Goal: Information Seeking & Learning: Find specific fact

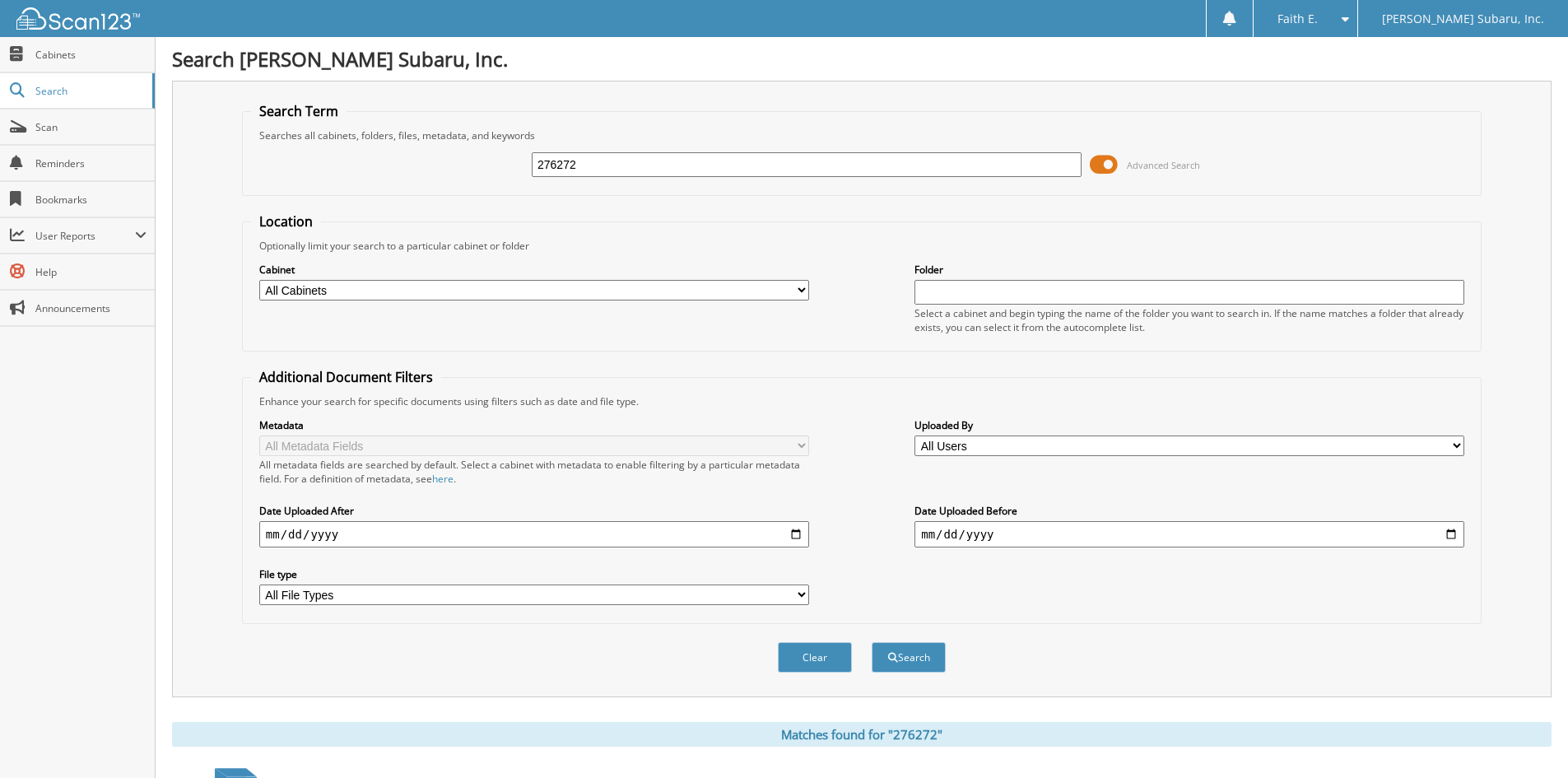
click at [579, 161] on input "276272" at bounding box center [806, 164] width 550 height 25
type input "070991"
click at [871, 642] on button "Search" at bounding box center [908, 657] width 74 height 30
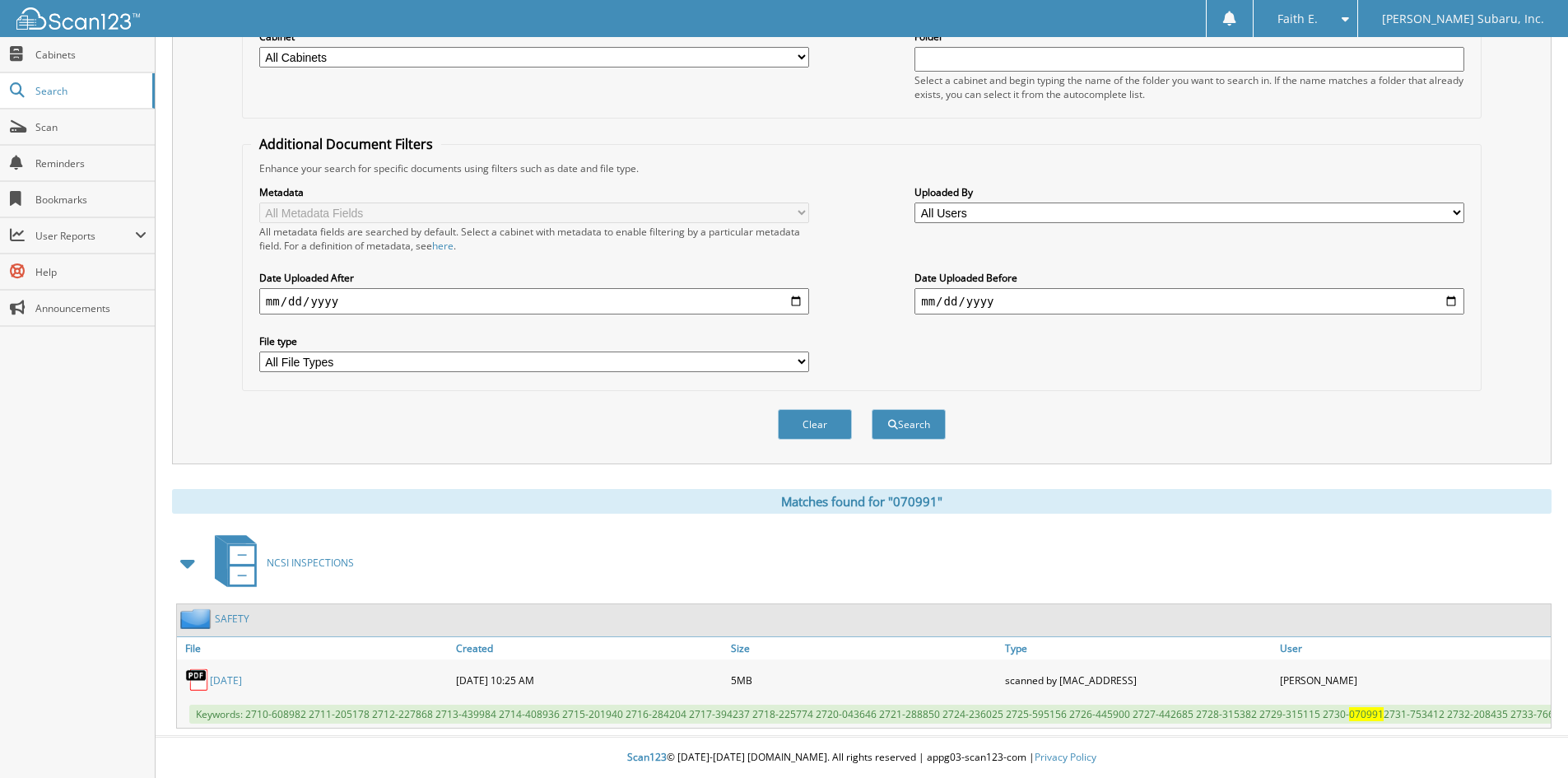
click at [242, 673] on link "[DATE]" at bounding box center [226, 680] width 32 height 14
click at [107, 232] on span "User Reports" at bounding box center [86, 236] width 100 height 14
click at [102, 269] on span "My Recent Activity" at bounding box center [86, 272] width 121 height 15
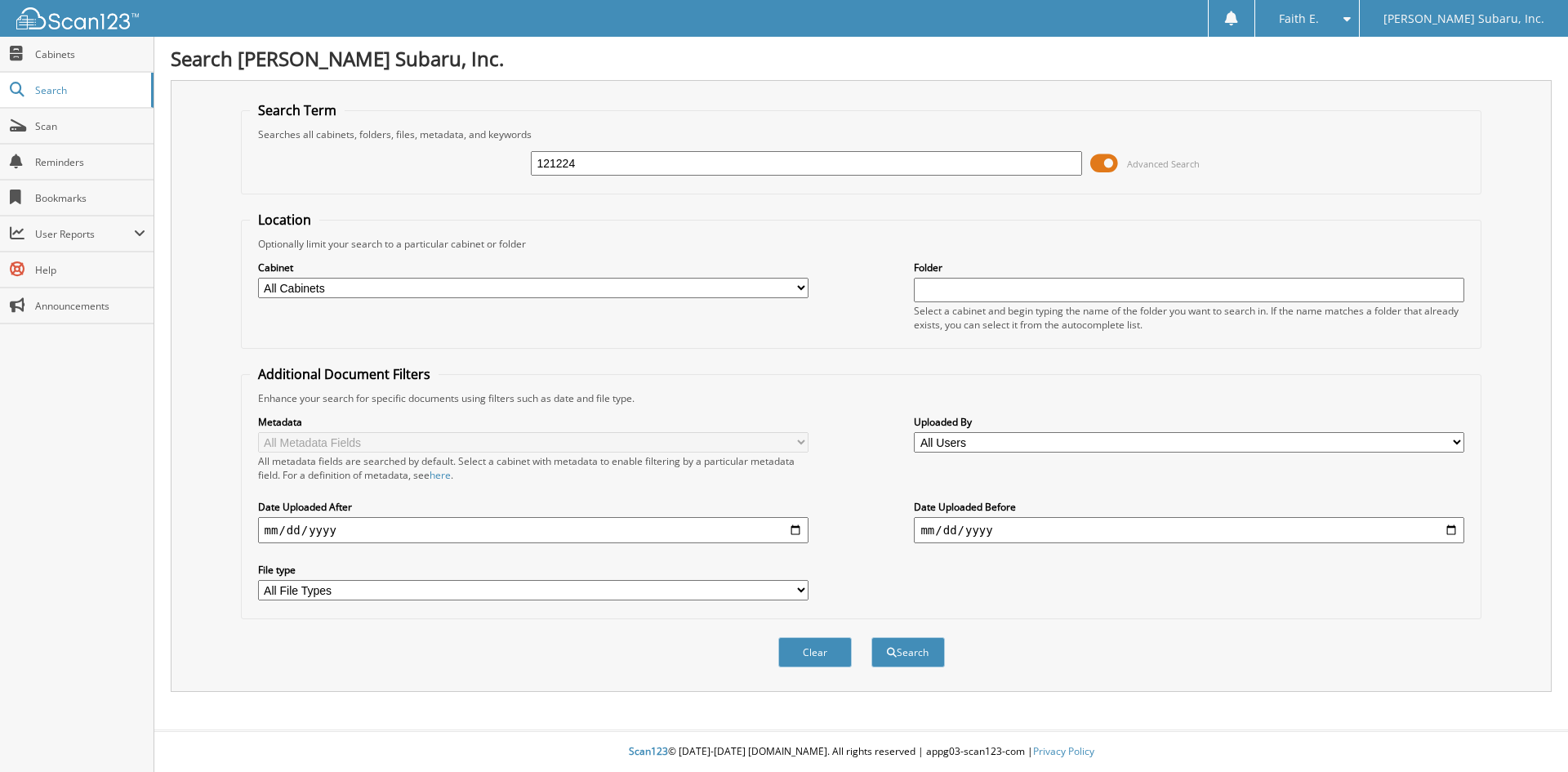
type input "121224"
click at [871, 637] on button "Search" at bounding box center [907, 652] width 74 height 30
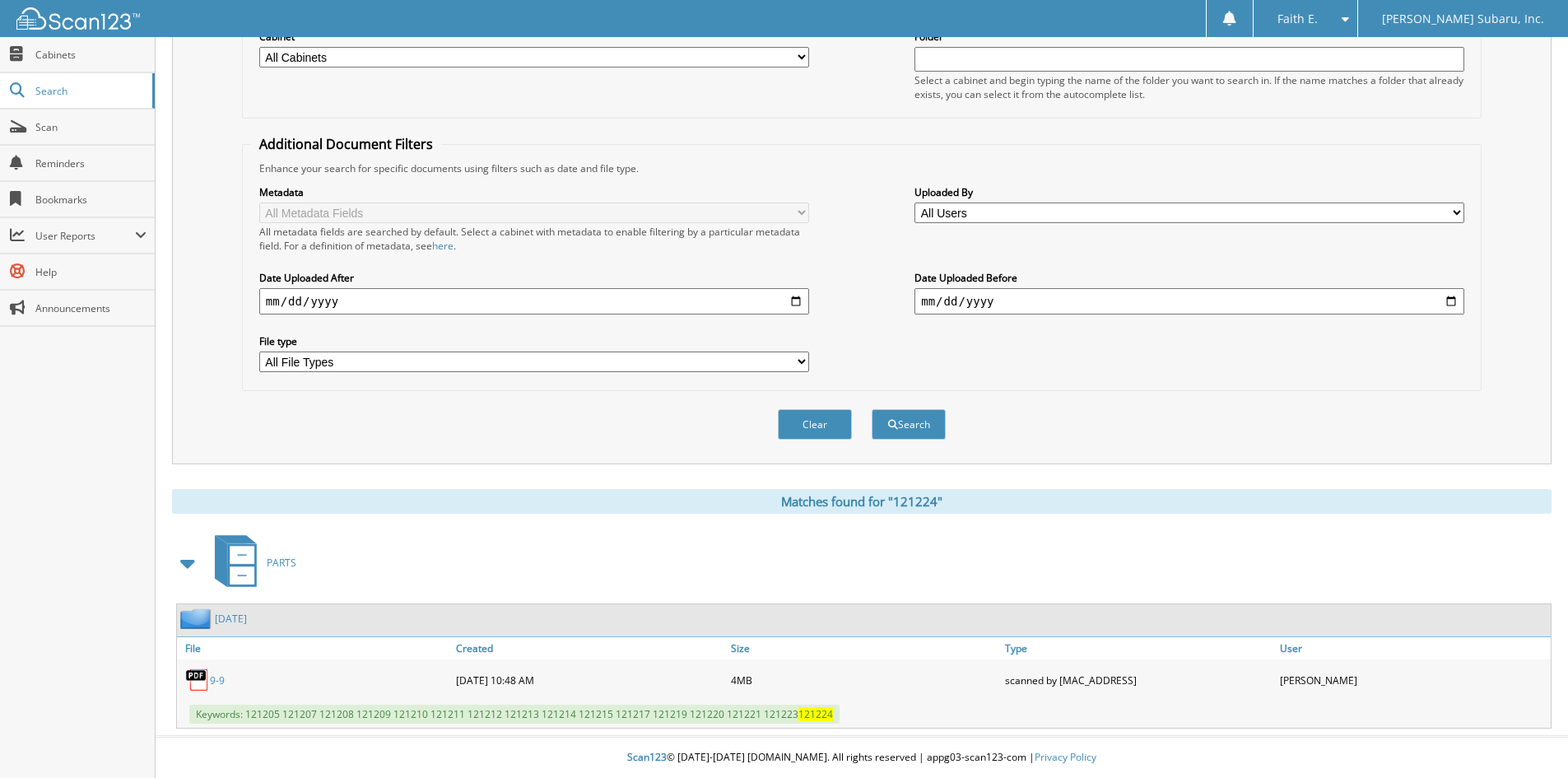
click at [218, 680] on link "9-9" at bounding box center [218, 680] width 15 height 14
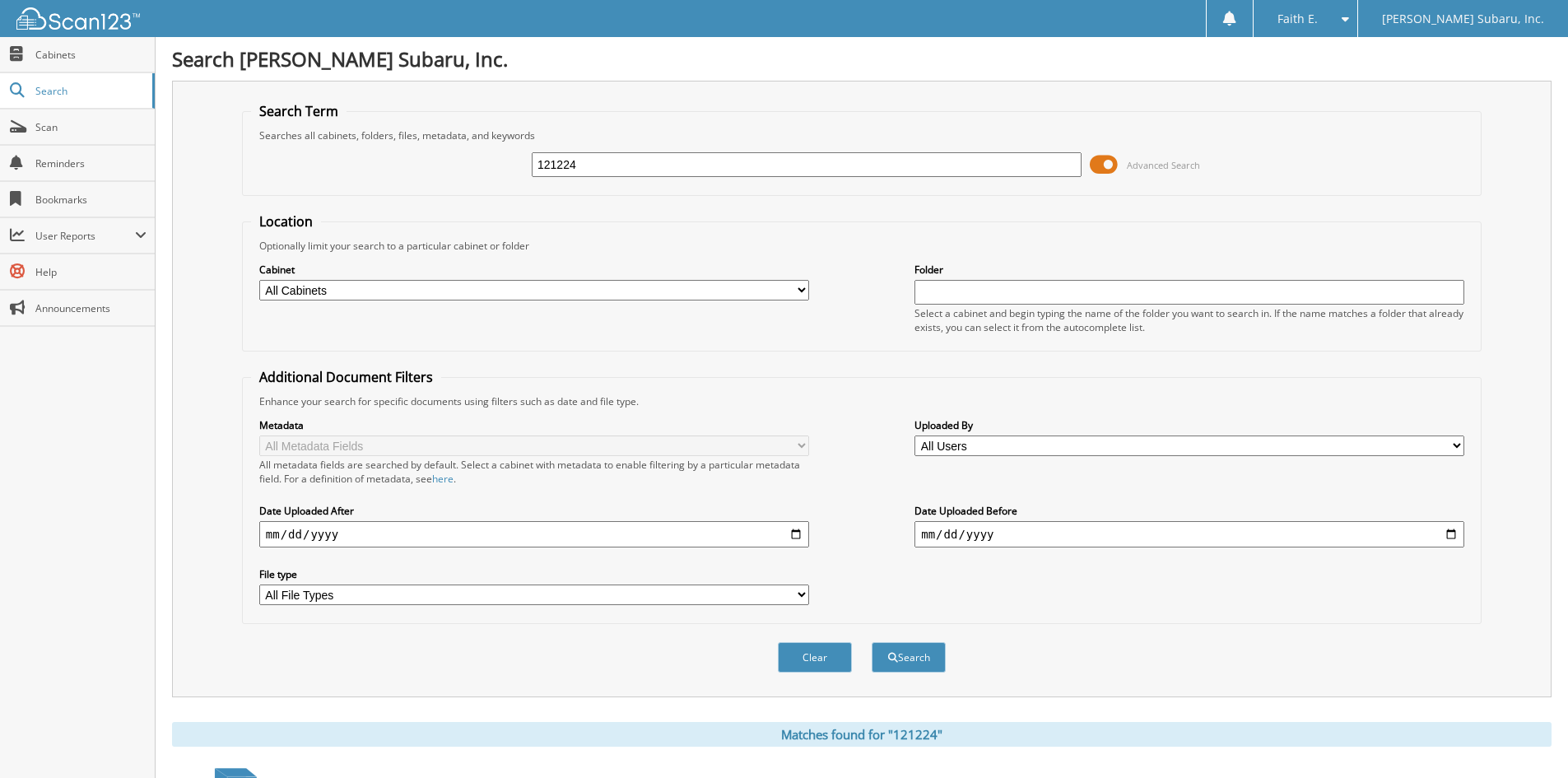
click at [621, 155] on input "121224" at bounding box center [806, 164] width 550 height 25
type input "023626"
click at [871, 642] on button "Search" at bounding box center [908, 657] width 74 height 30
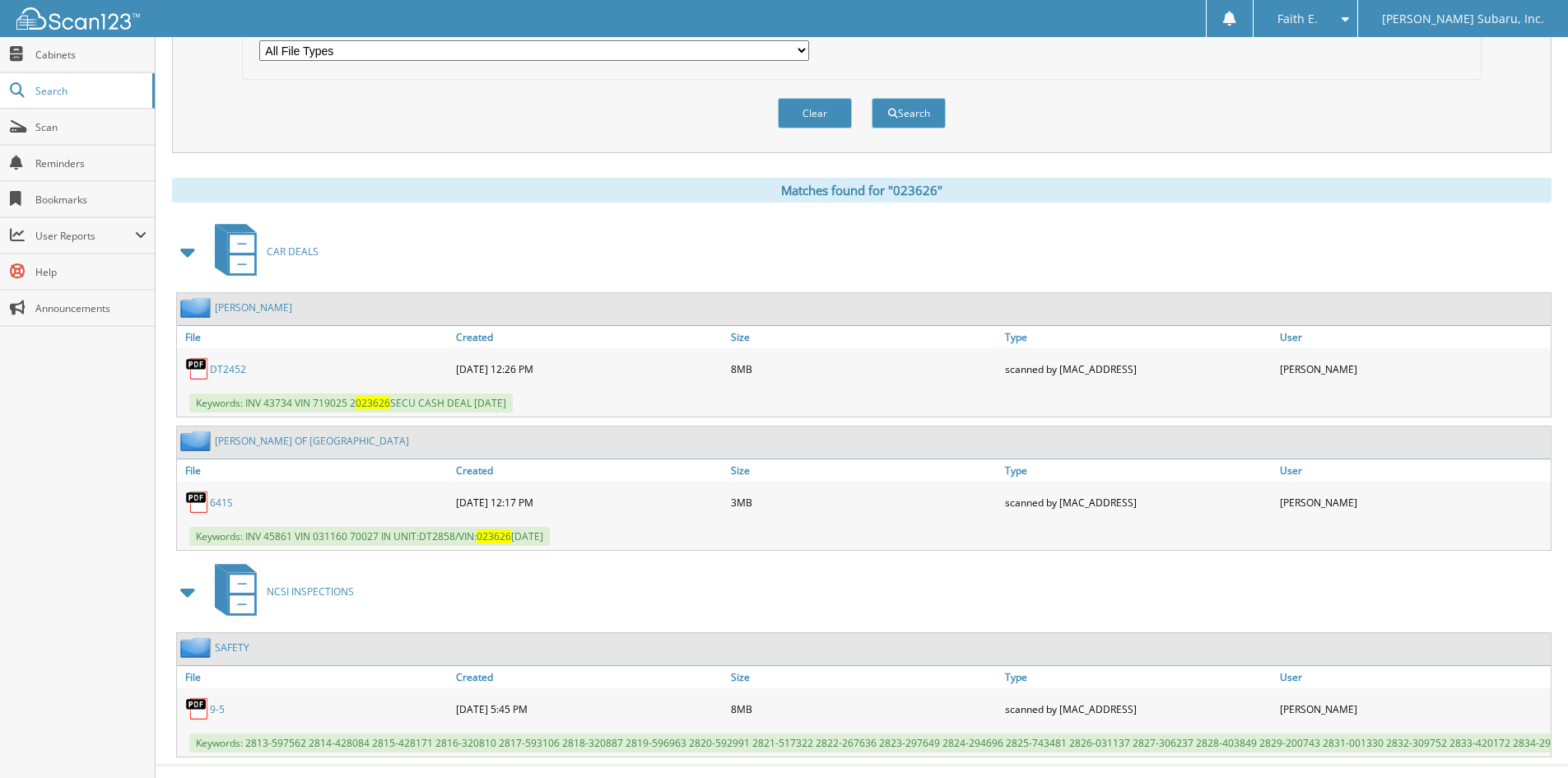
scroll to position [586, 0]
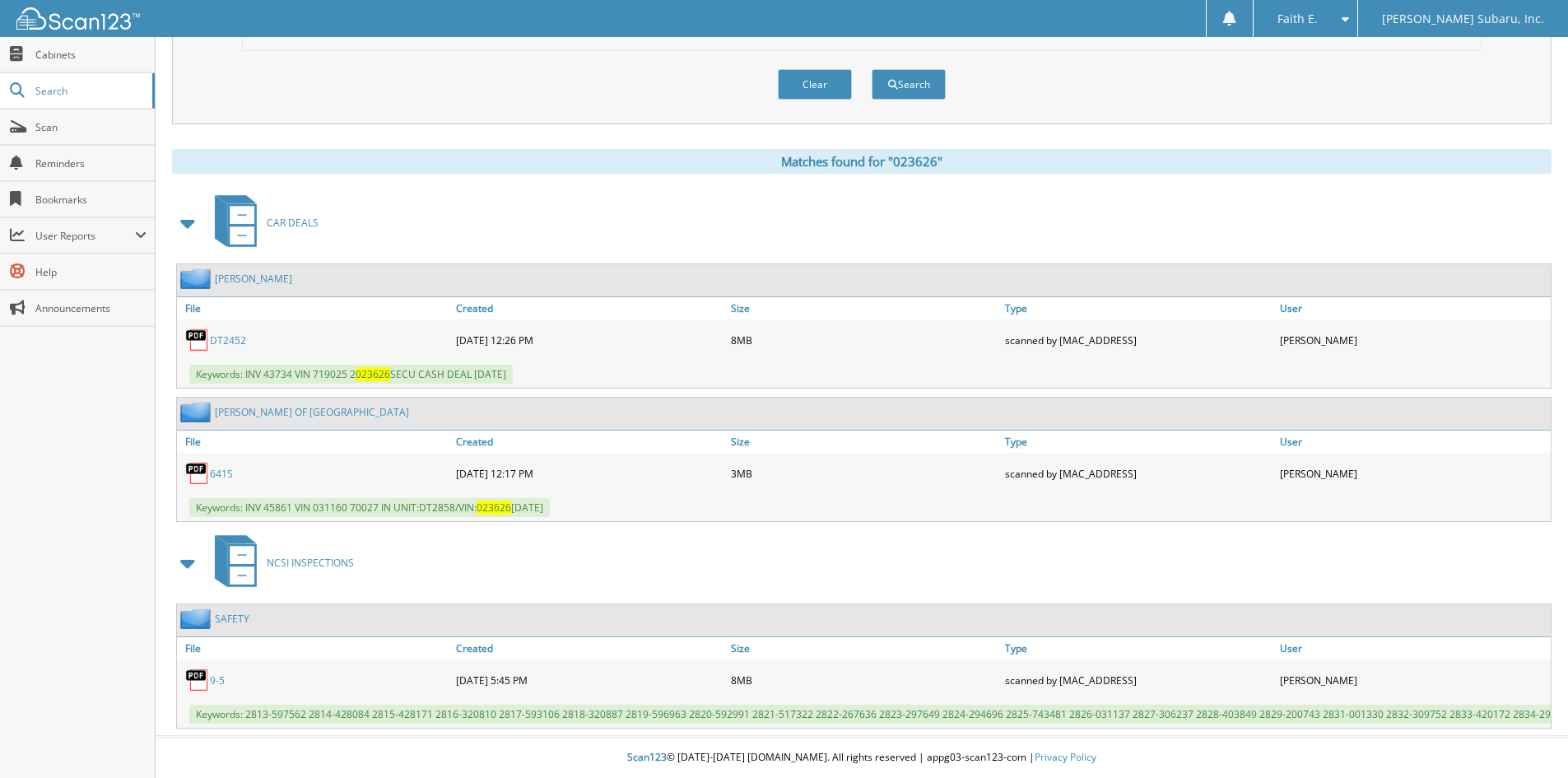
click at [214, 673] on link "9-5" at bounding box center [218, 680] width 15 height 14
click at [98, 247] on span "User Reports" at bounding box center [77, 236] width 155 height 36
click at [107, 290] on link "All Recent Activity" at bounding box center [77, 306] width 155 height 36
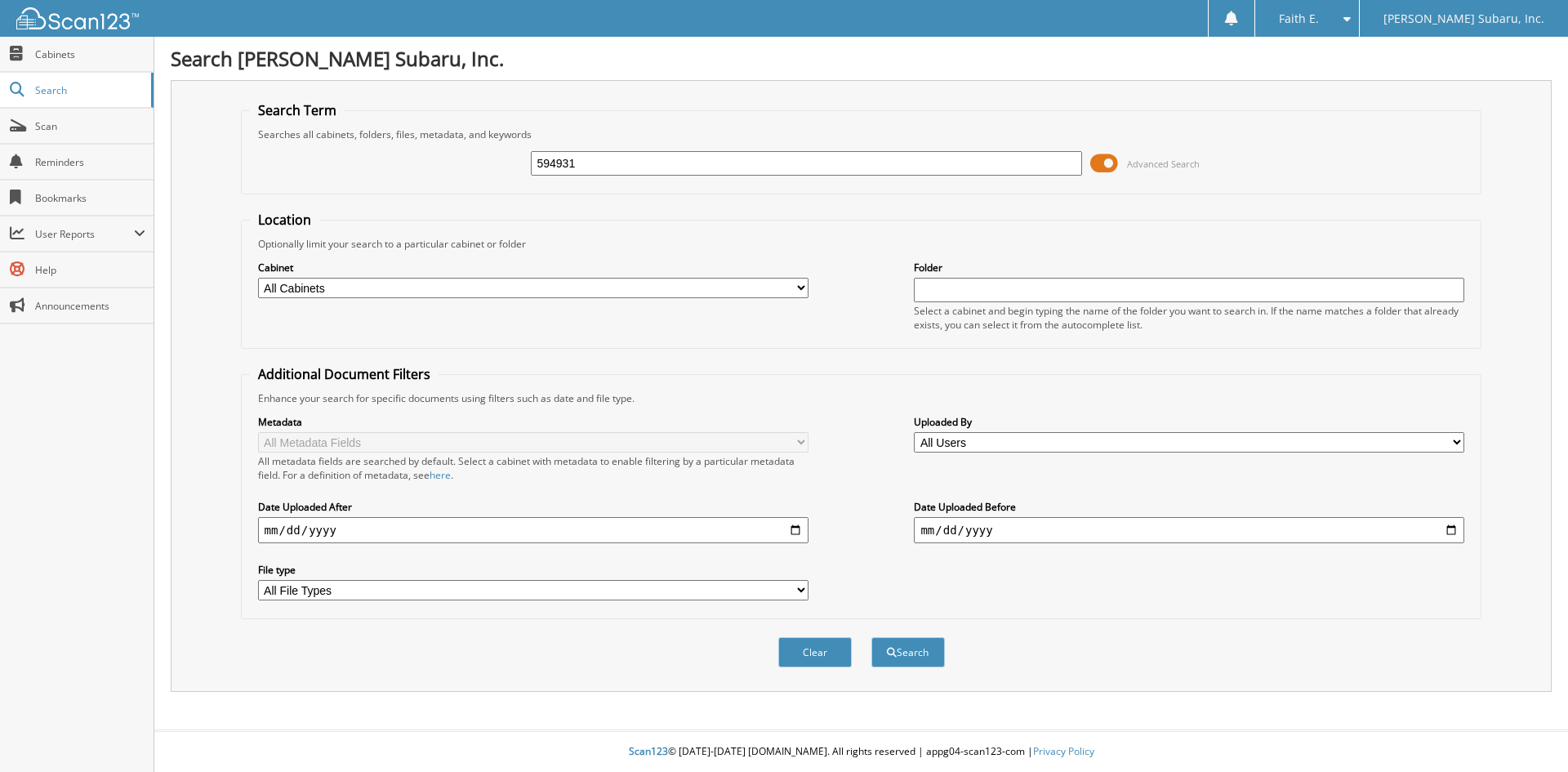
type input "594931"
click at [871, 637] on button "Search" at bounding box center [907, 652] width 74 height 30
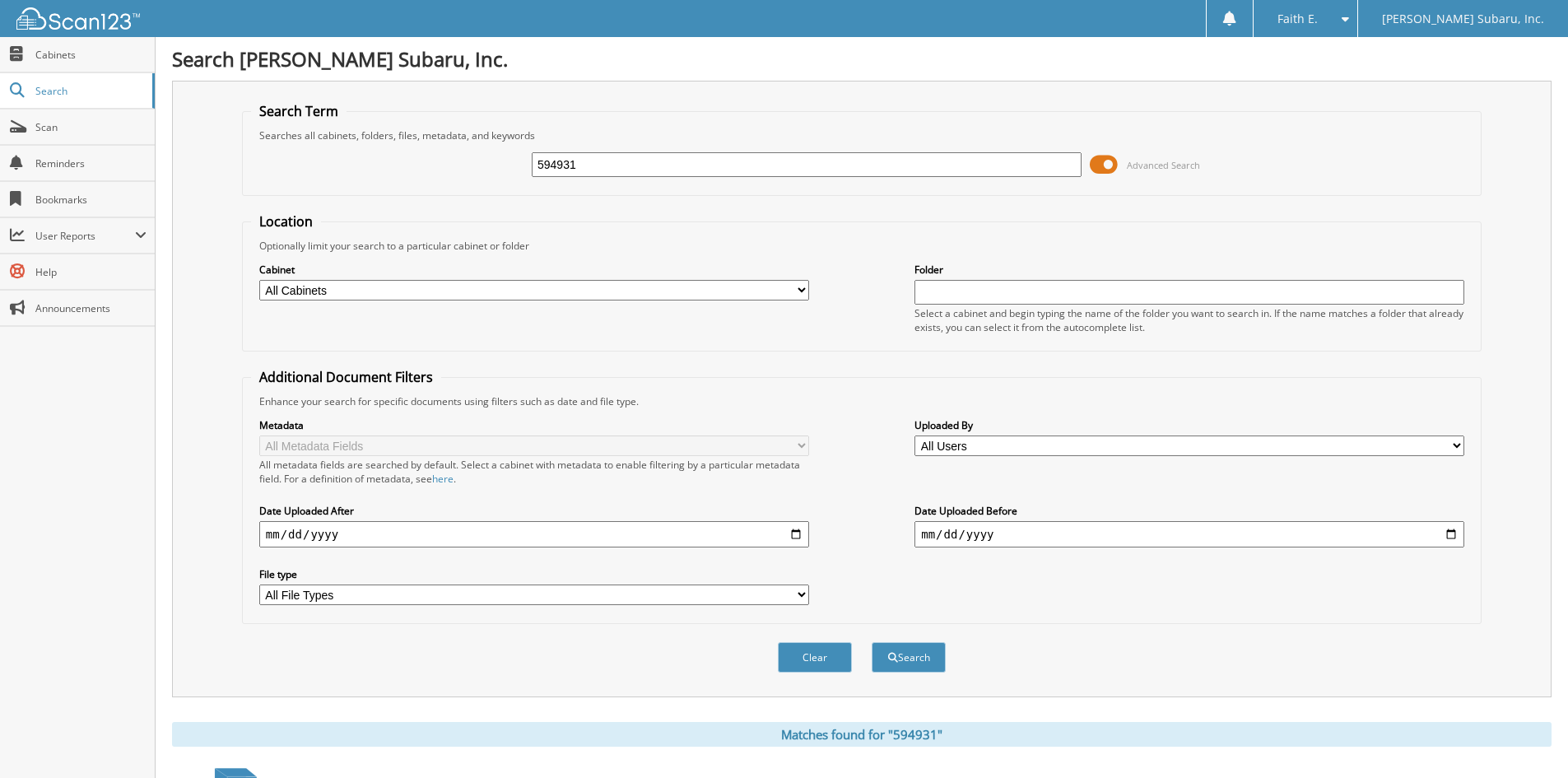
scroll to position [234, 0]
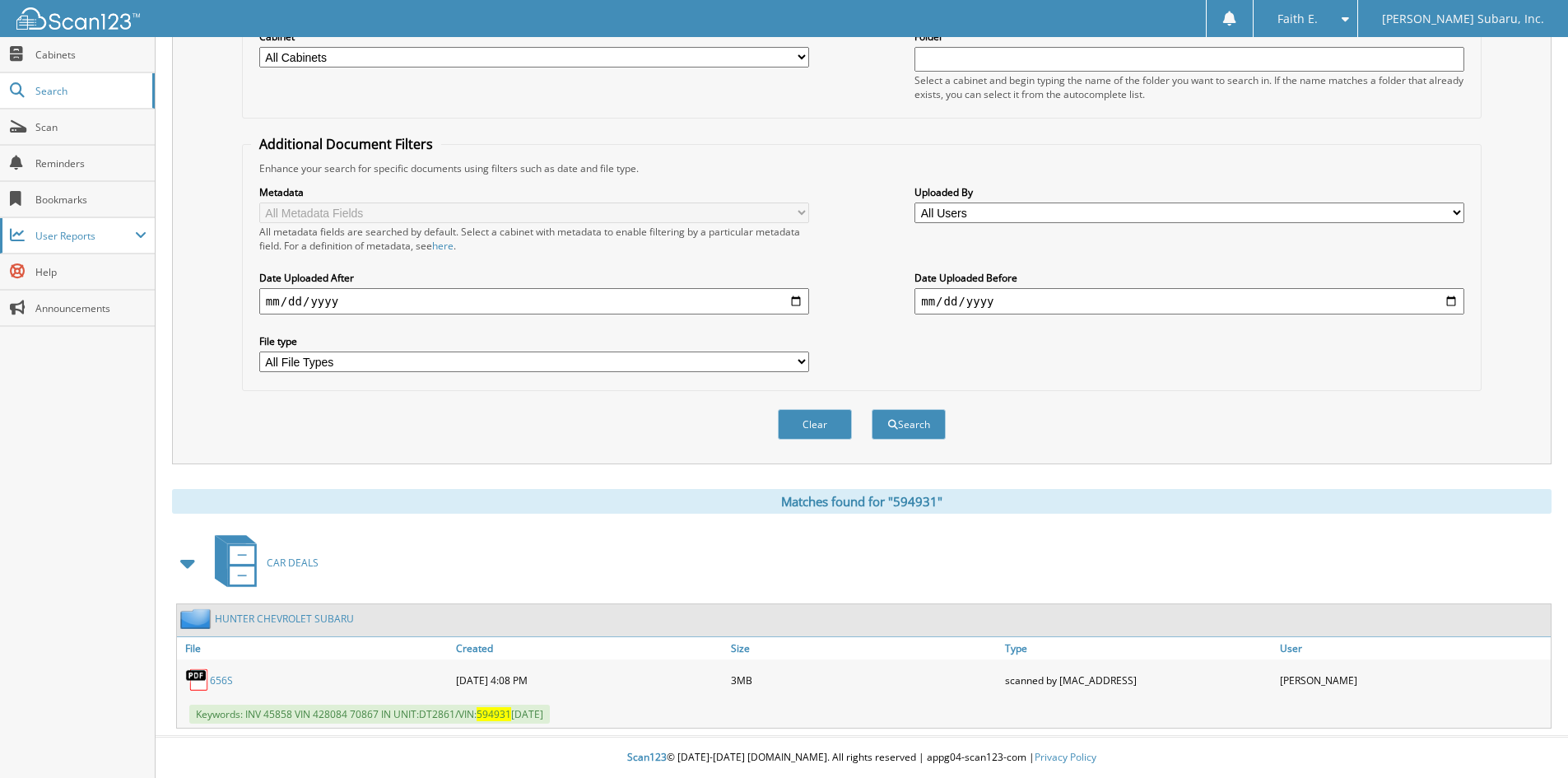
click at [58, 242] on span "User Reports" at bounding box center [86, 236] width 100 height 14
click at [85, 265] on span "My Recent Activity" at bounding box center [86, 272] width 121 height 15
